Goal: Information Seeking & Learning: Learn about a topic

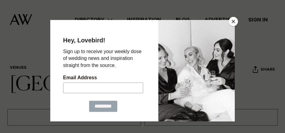
click at [231, 21] on button "Close" at bounding box center [233, 21] width 9 height 9
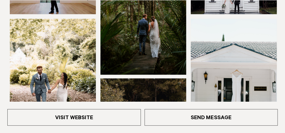
scroll to position [153, 0]
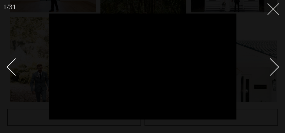
click at [274, 9] on button at bounding box center [270, 6] width 13 height 13
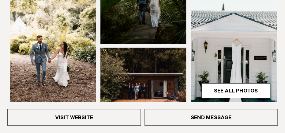
scroll to position [123, 0]
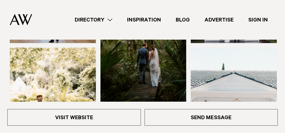
click at [229, 33] on div "Directory Hair & Makeup Flowers Venues Cakes & Sweets" at bounding box center [156, 19] width 238 height 39
click at [230, 43] on img at bounding box center [234, 15] width 86 height 55
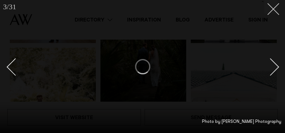
click at [272, 13] on button at bounding box center [270, 6] width 13 height 13
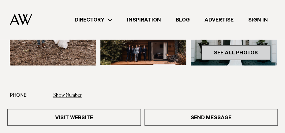
scroll to position [214, 0]
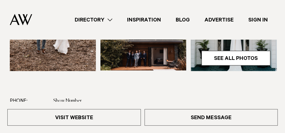
click at [235, 71] on img at bounding box center [234, 13] width 86 height 115
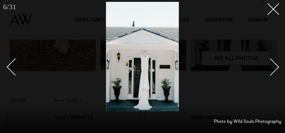
click at [234, 82] on div at bounding box center [142, 66] width 285 height 133
click at [273, 9] on line at bounding box center [273, 8] width 11 height 11
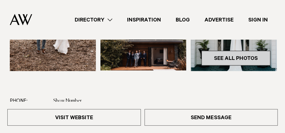
click at [237, 65] on link "See All Photos" at bounding box center [236, 58] width 69 height 15
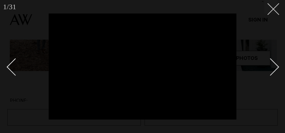
click at [277, 5] on line at bounding box center [273, 8] width 11 height 11
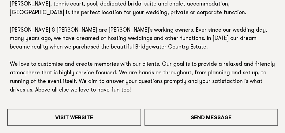
scroll to position [459, 0]
